Goal: Task Accomplishment & Management: Manage account settings

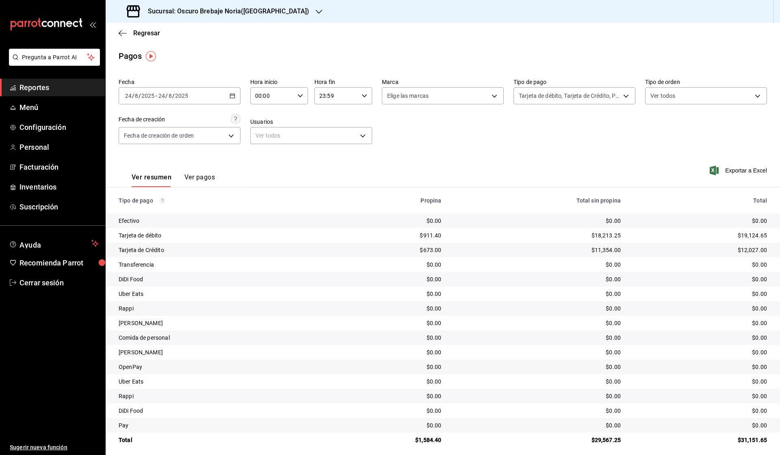
click at [220, 13] on div "Pregunta a Parrot AI Reportes Menú Configuración Personal Facturación Inventari…" at bounding box center [390, 227] width 780 height 455
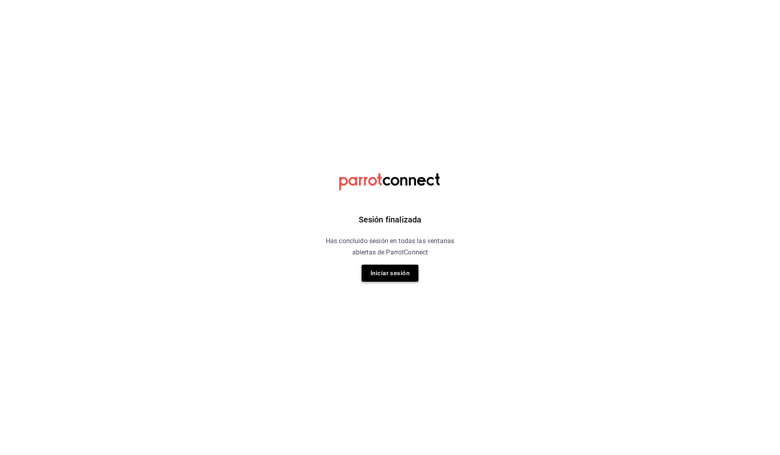
click at [403, 272] on button "Iniciar sesión" at bounding box center [389, 273] width 57 height 17
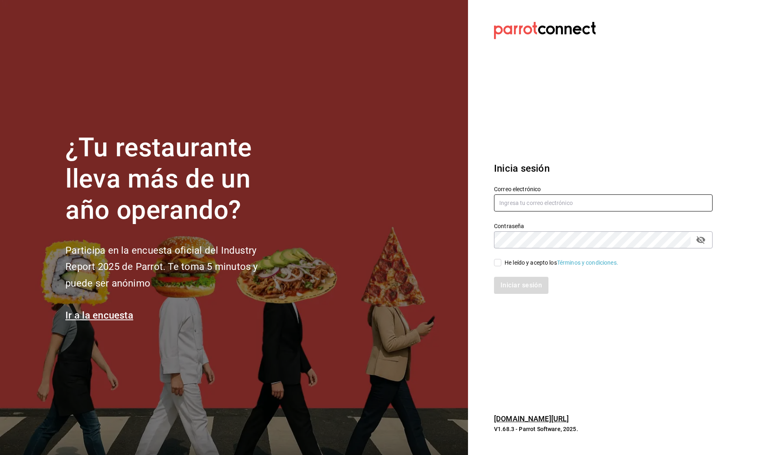
type input "[EMAIL_ADDRESS][DOMAIN_NAME]"
click at [497, 262] on input "He leído y acepto los Términos y condiciones." at bounding box center [497, 262] width 7 height 7
checkbox input "true"
click at [510, 283] on button "Iniciar sesión" at bounding box center [521, 285] width 55 height 17
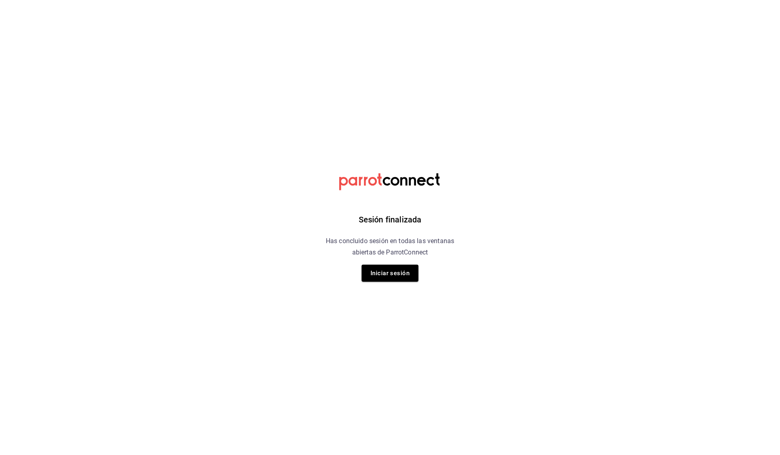
click at [406, 284] on div "Sesión finalizada Has concluido sesión en todas las ventanas abiertas de Parrot…" at bounding box center [390, 227] width 205 height 455
click at [392, 273] on button "Iniciar sesión" at bounding box center [389, 273] width 57 height 17
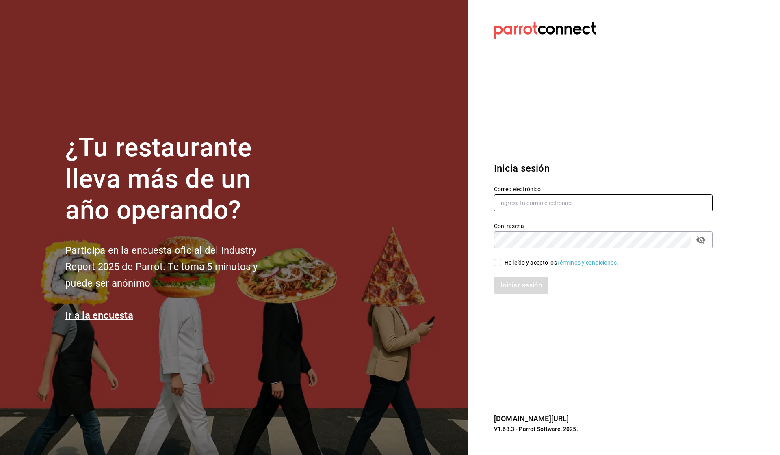
type input "[EMAIL_ADDRESS][DOMAIN_NAME]"
click at [497, 265] on input "He leído y acepto los Términos y condiciones." at bounding box center [497, 262] width 7 height 7
checkbox input "true"
click at [507, 281] on button "Iniciar sesión" at bounding box center [521, 285] width 55 height 17
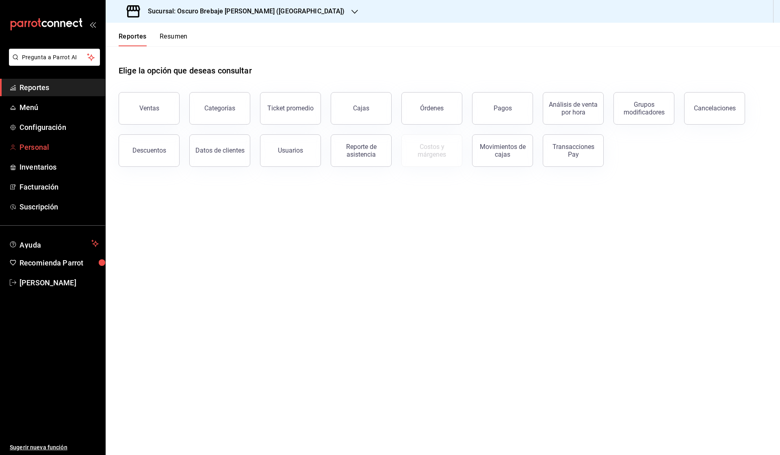
click at [62, 143] on span "Personal" at bounding box center [58, 147] width 79 height 11
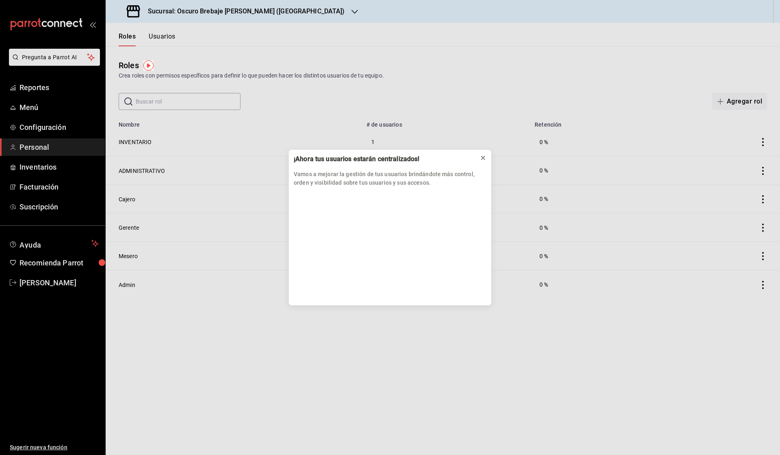
click at [486, 154] on button at bounding box center [482, 157] width 13 height 13
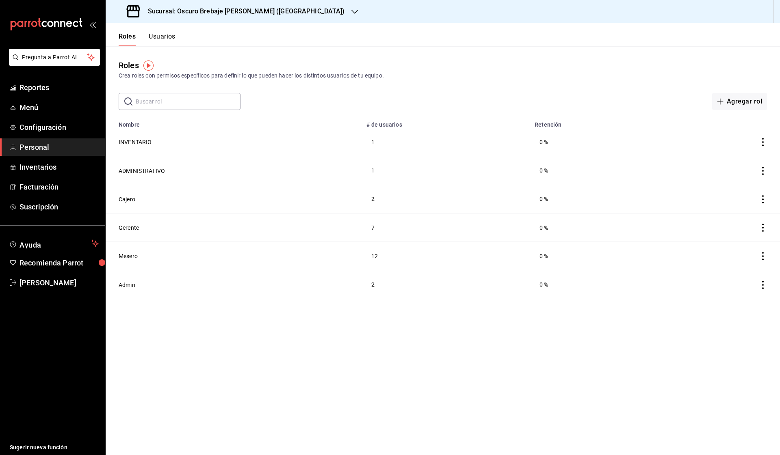
click at [172, 42] on button "Usuarios" at bounding box center [162, 39] width 27 height 14
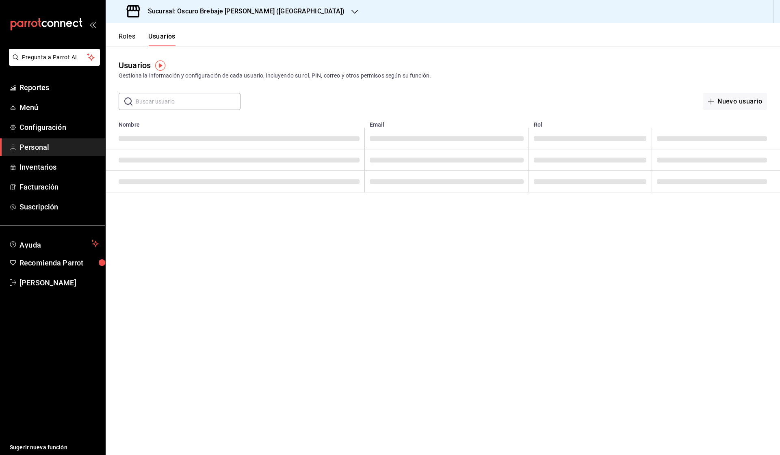
click at [164, 100] on input "text" at bounding box center [188, 101] width 105 height 16
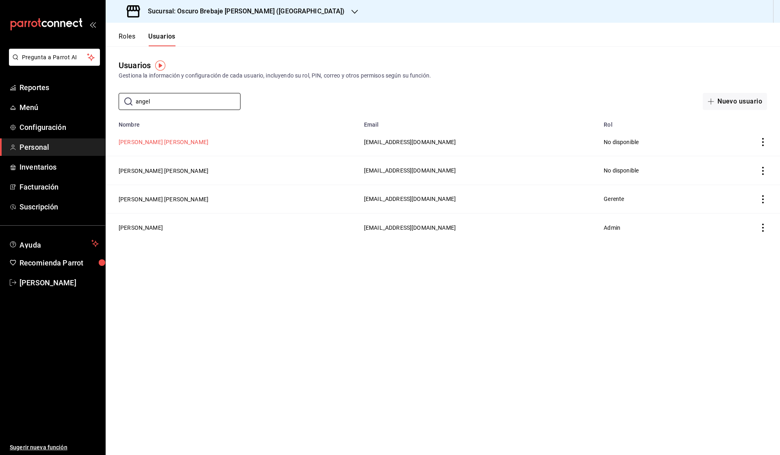
type input "angel"
click at [173, 144] on button "Angel Leonardo Victoria Leyva" at bounding box center [164, 142] width 90 height 8
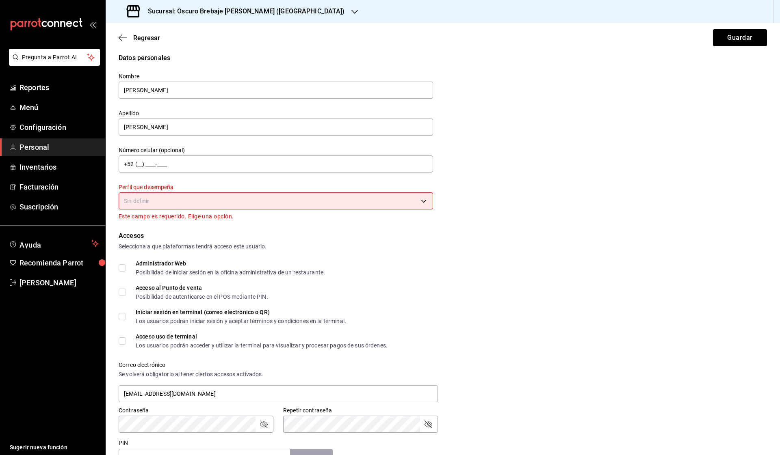
scroll to position [7, 0]
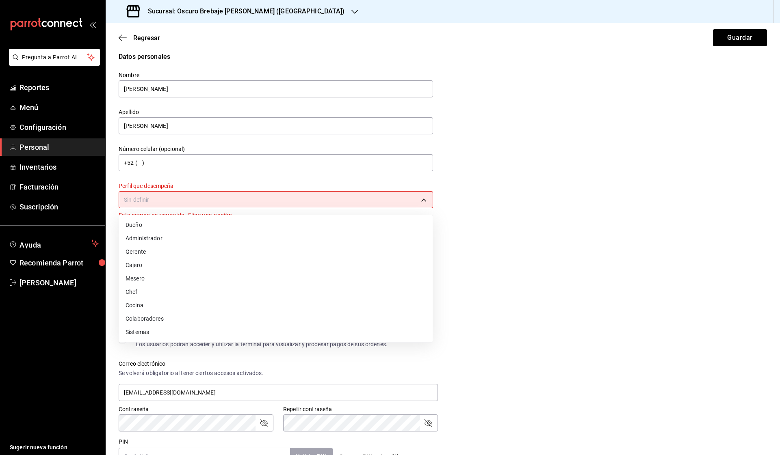
click at [344, 199] on body "Pregunta a Parrot AI Reportes Menú Configuración Personal Inventarios Facturaci…" at bounding box center [390, 227] width 780 height 455
click at [174, 284] on li "Mesero" at bounding box center [276, 278] width 314 height 13
type input "WAITER"
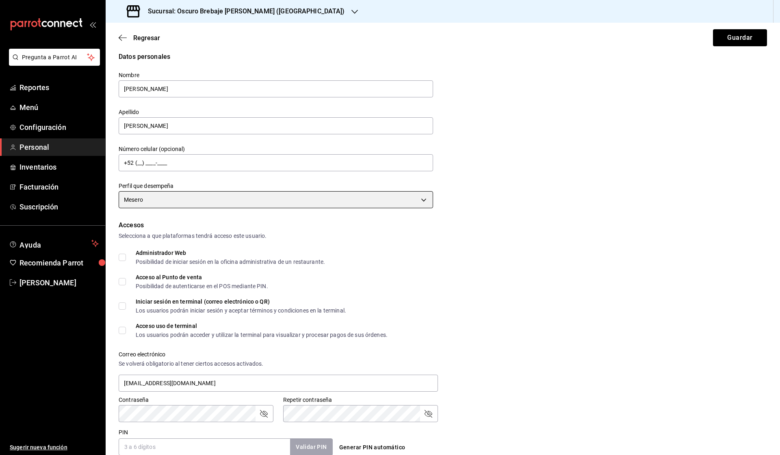
scroll to position [123, 0]
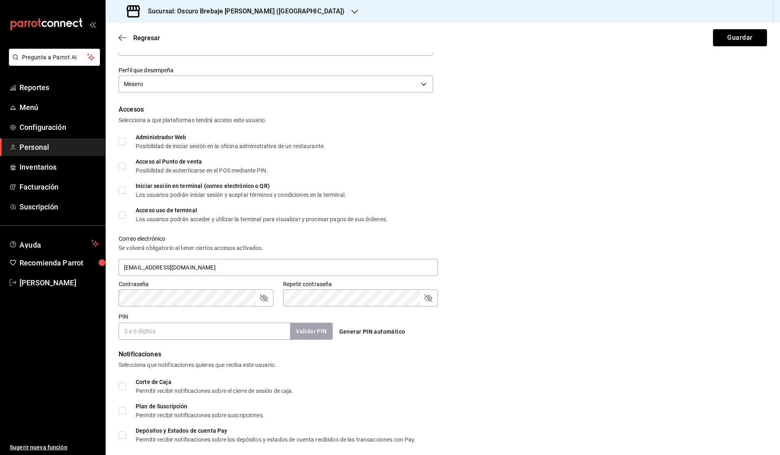
click at [357, 335] on button "Generar PIN automático" at bounding box center [372, 331] width 73 height 15
type input "8997"
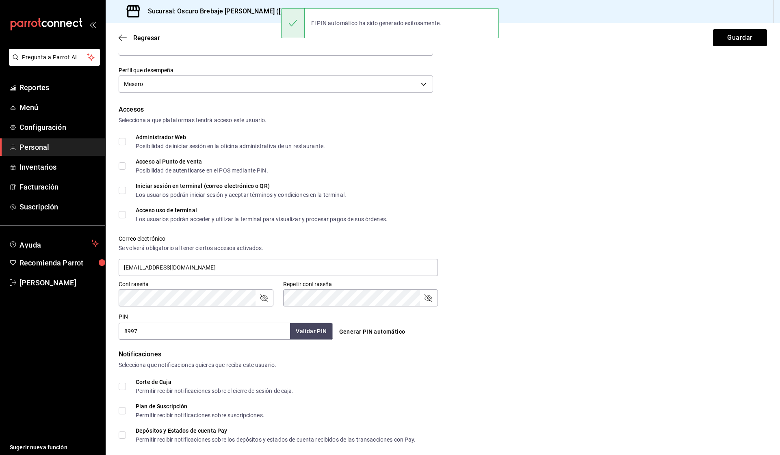
click at [247, 332] on input "8997" at bounding box center [204, 331] width 171 height 17
click at [736, 36] on button "Guardar" at bounding box center [740, 37] width 54 height 17
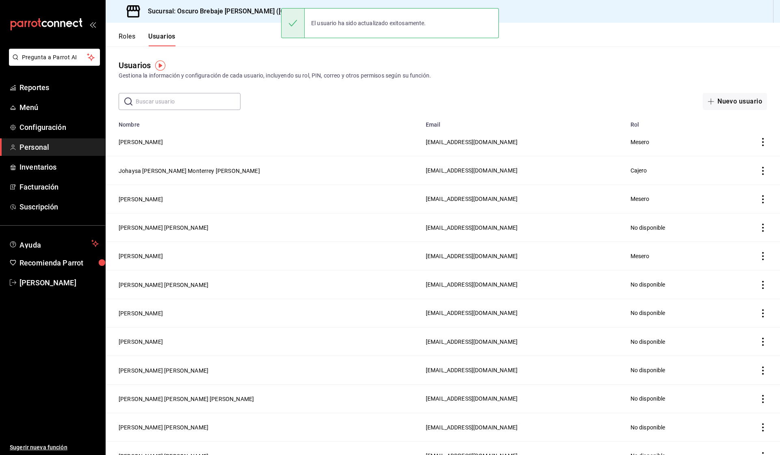
click at [208, 105] on input "text" at bounding box center [188, 101] width 105 height 16
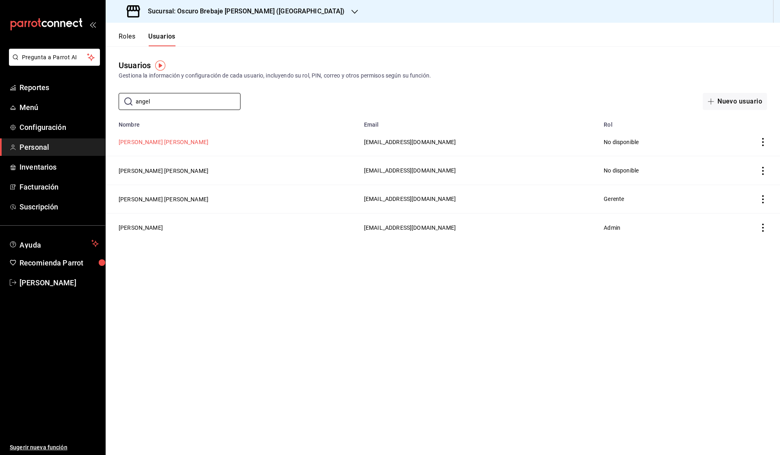
type input "angel"
click at [171, 143] on button "Angel Leonardo Victoria Leyva" at bounding box center [164, 142] width 90 height 8
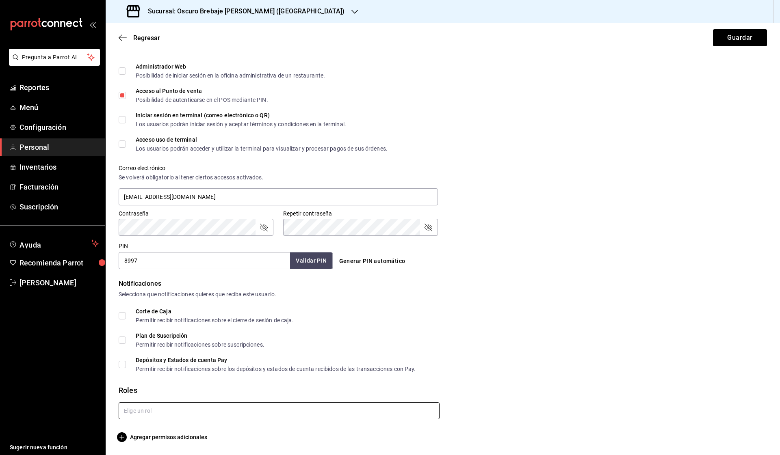
scroll to position [194, 0]
click at [181, 413] on input "text" at bounding box center [279, 410] width 321 height 17
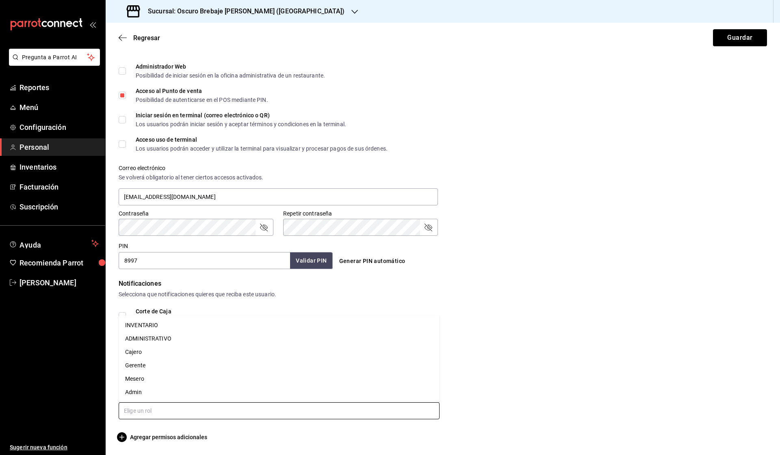
click at [154, 379] on li "Mesero" at bounding box center [279, 378] width 321 height 13
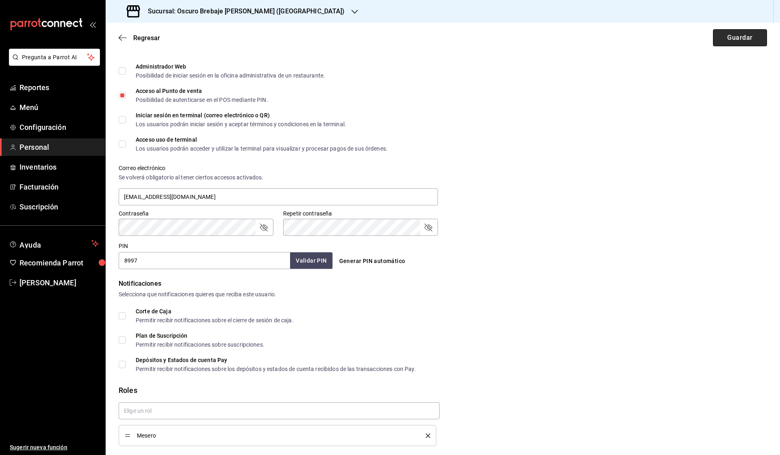
click at [744, 36] on button "Guardar" at bounding box center [740, 37] width 54 height 17
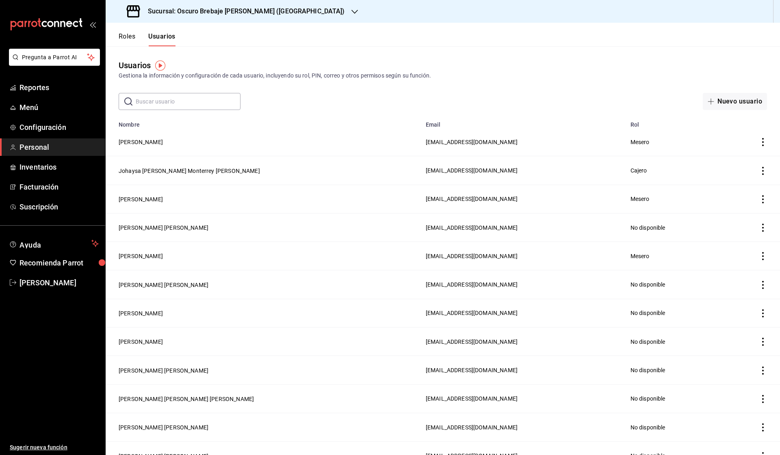
click at [180, 96] on input "text" at bounding box center [188, 101] width 105 height 16
type input "a"
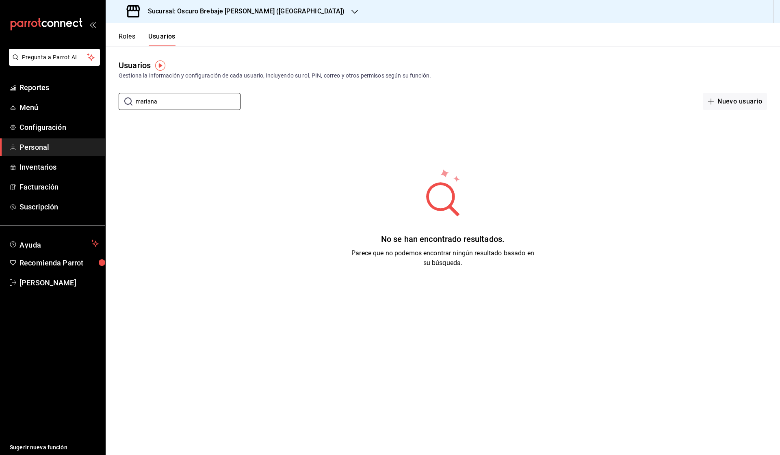
type input "mariana"
click at [131, 40] on button "Roles" at bounding box center [127, 39] width 17 height 14
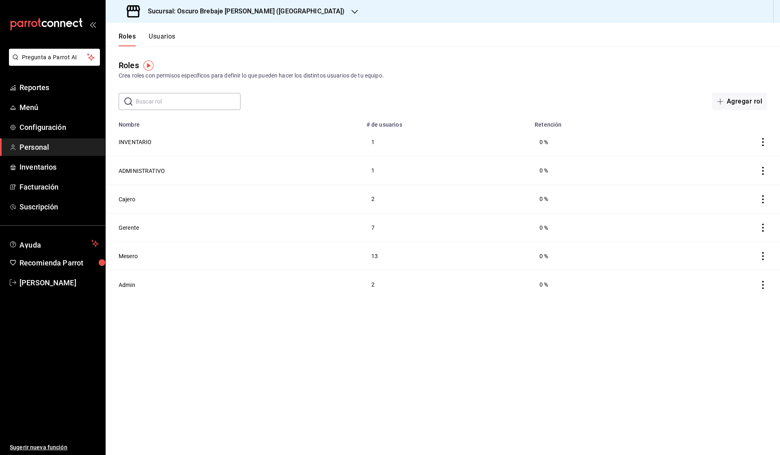
click at [162, 34] on button "Usuarios" at bounding box center [162, 39] width 27 height 14
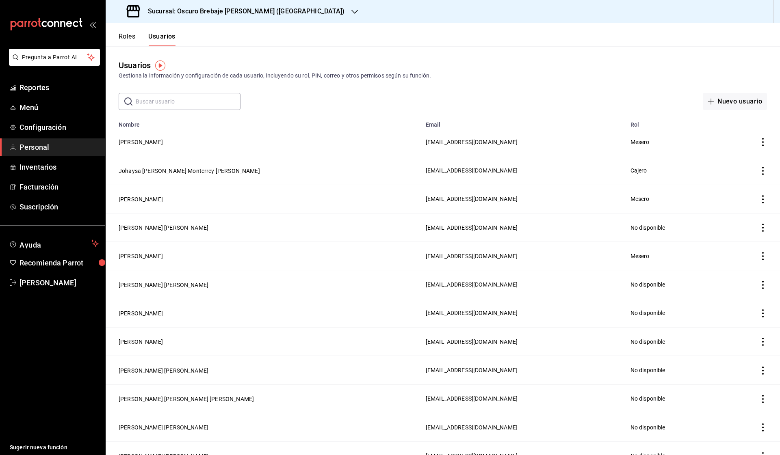
click at [151, 98] on input "text" at bounding box center [188, 101] width 105 height 16
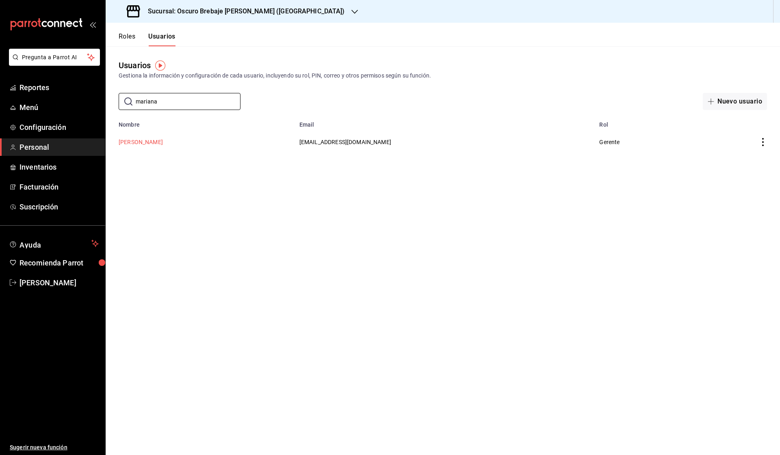
type input "mariana"
click at [130, 143] on button "Mariana Martell" at bounding box center [141, 142] width 44 height 8
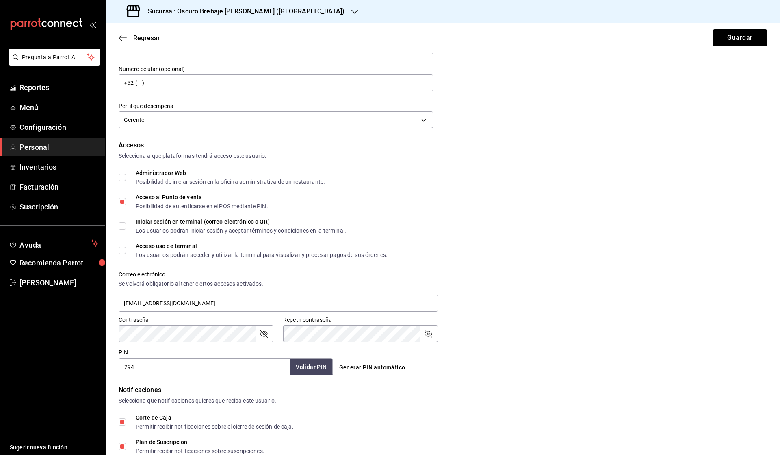
scroll to position [93, 0]
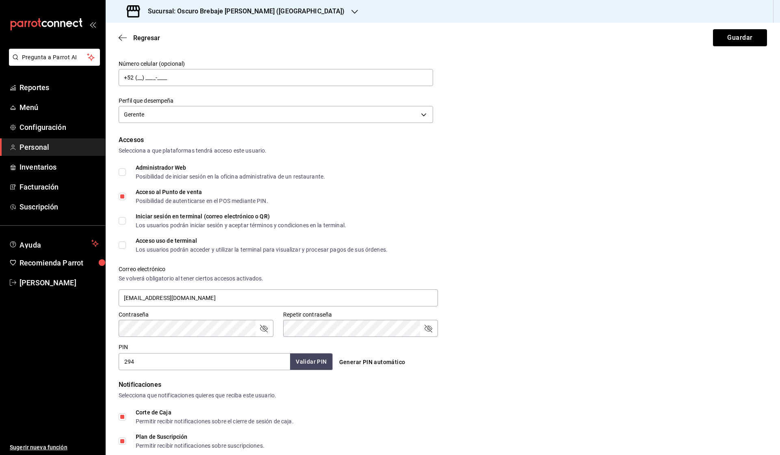
click at [259, 360] on input "294" at bounding box center [204, 361] width 171 height 17
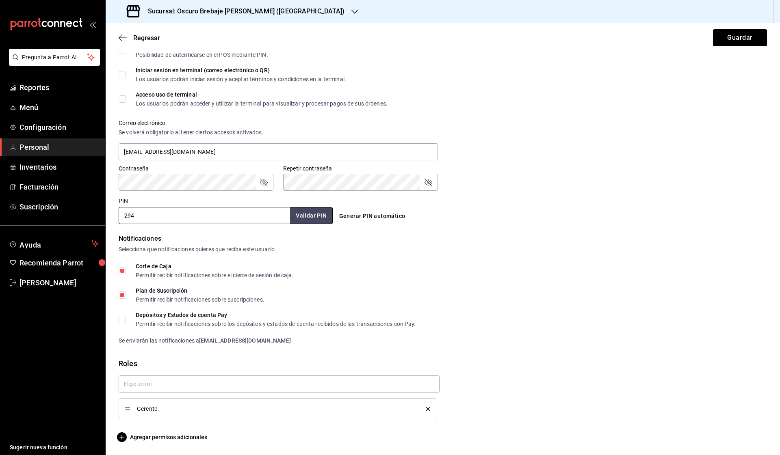
scroll to position [239, 0]
